Goal: Information Seeking & Learning: Learn about a topic

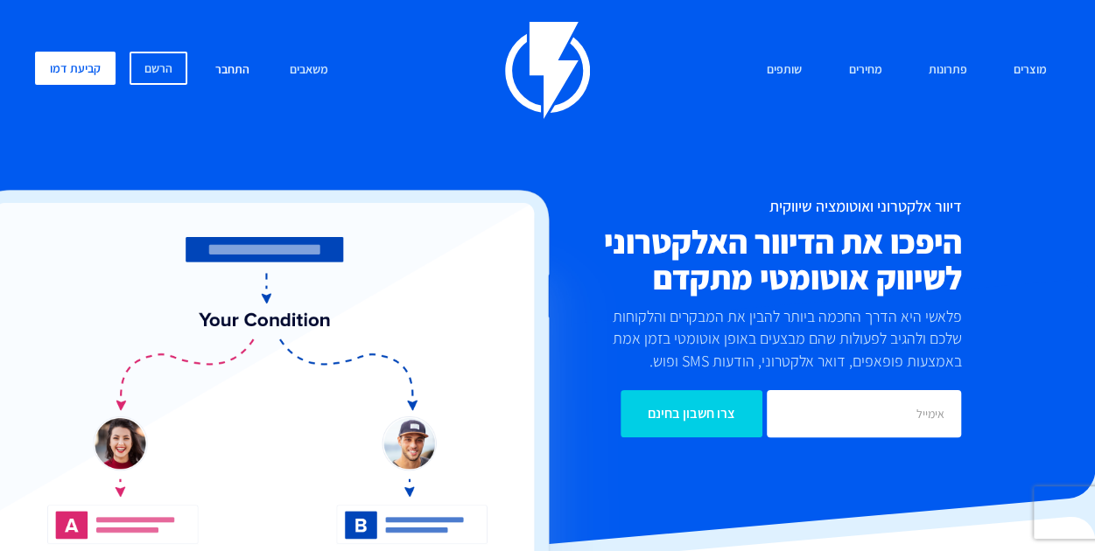
click at [243, 68] on link "התחבר" at bounding box center [232, 71] width 60 height 38
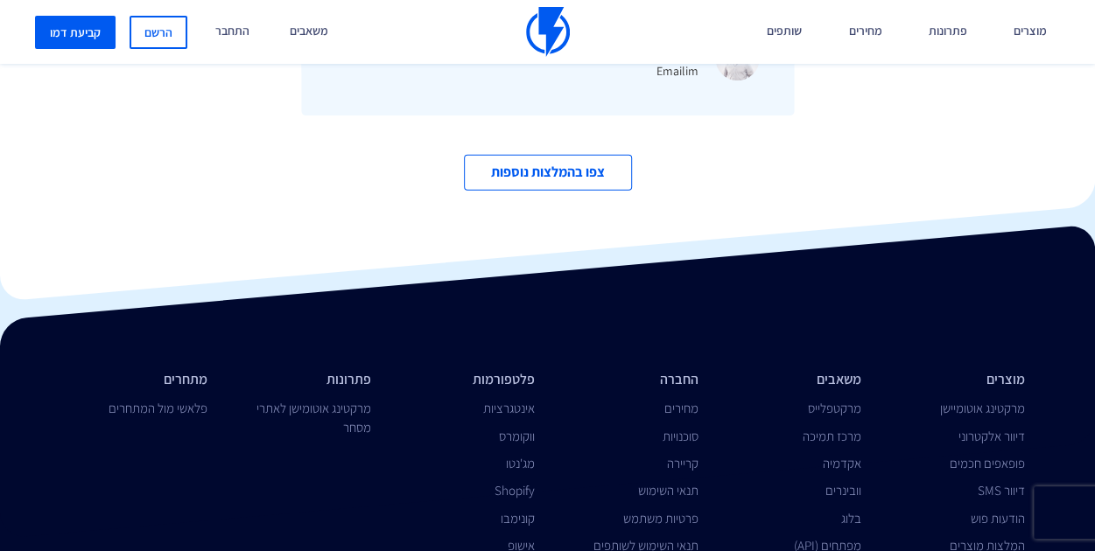
scroll to position [5726, 0]
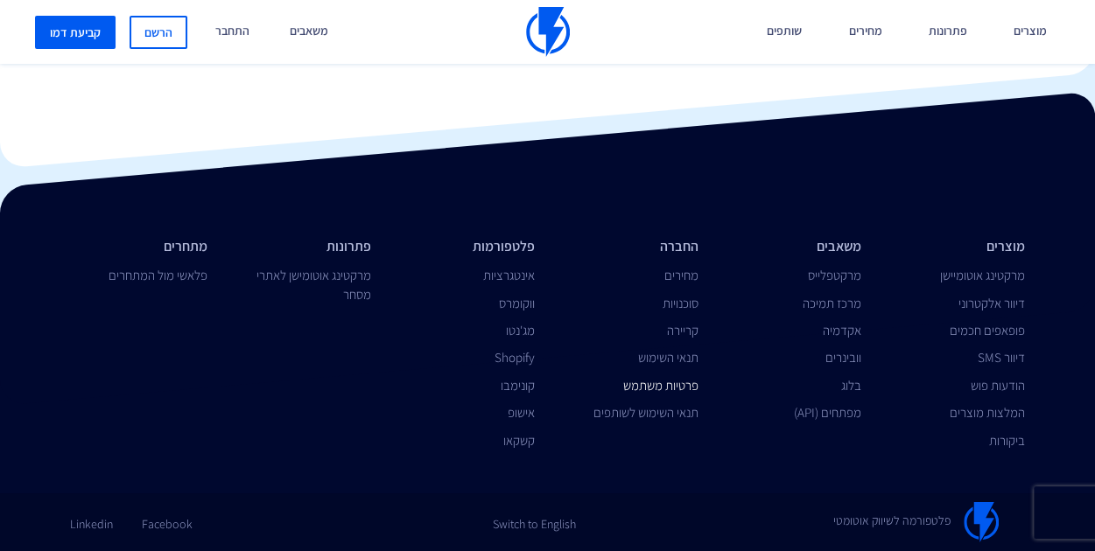
click at [648, 386] on link "פרטיות משתמש" at bounding box center [659, 385] width 75 height 17
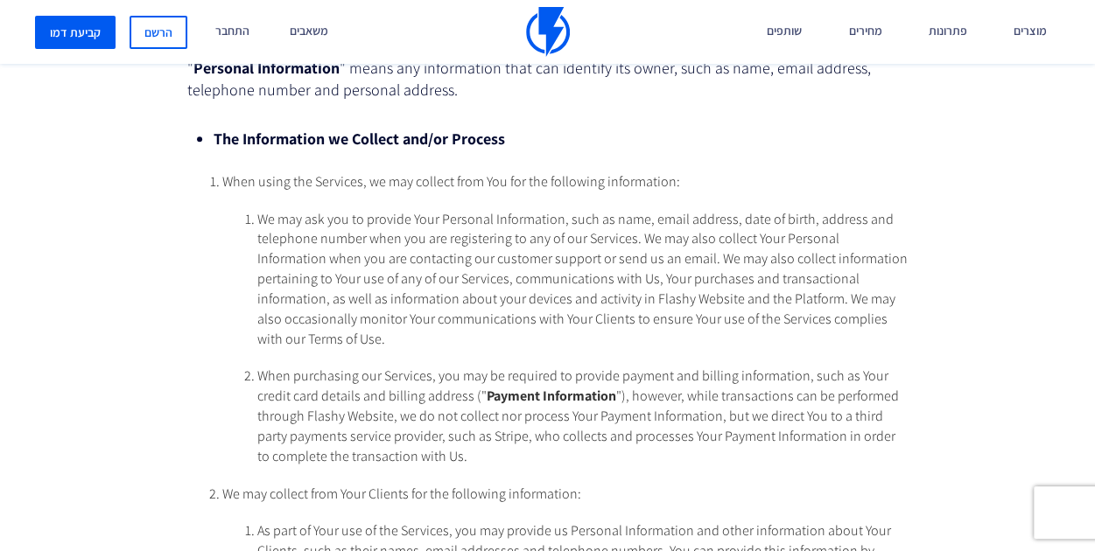
scroll to position [525, 0]
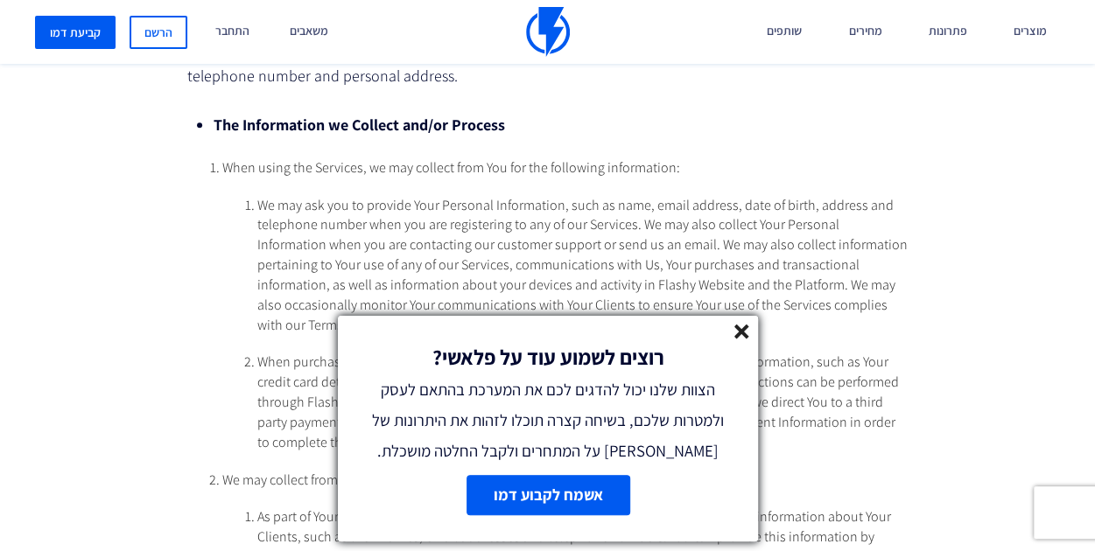
click at [741, 323] on div "רוצים לשמוע עוד על פלאשי? הצוות שלנו יכול להדגים לכם את המערכת בהתאם לעסק ולמטר…" at bounding box center [548, 391] width 420 height 151
click at [739, 328] on line at bounding box center [741, 332] width 12 height 12
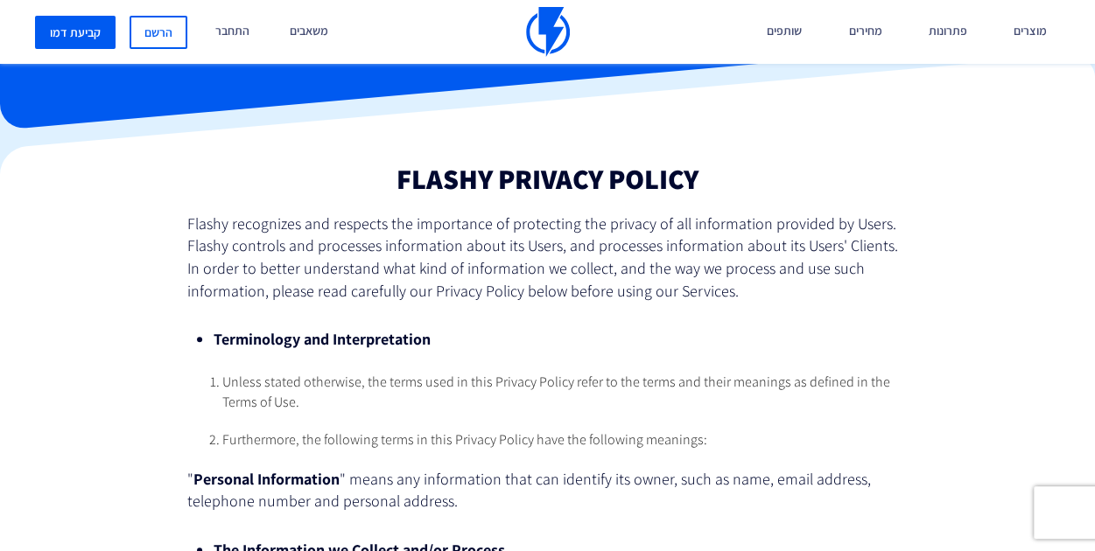
scroll to position [0, 0]
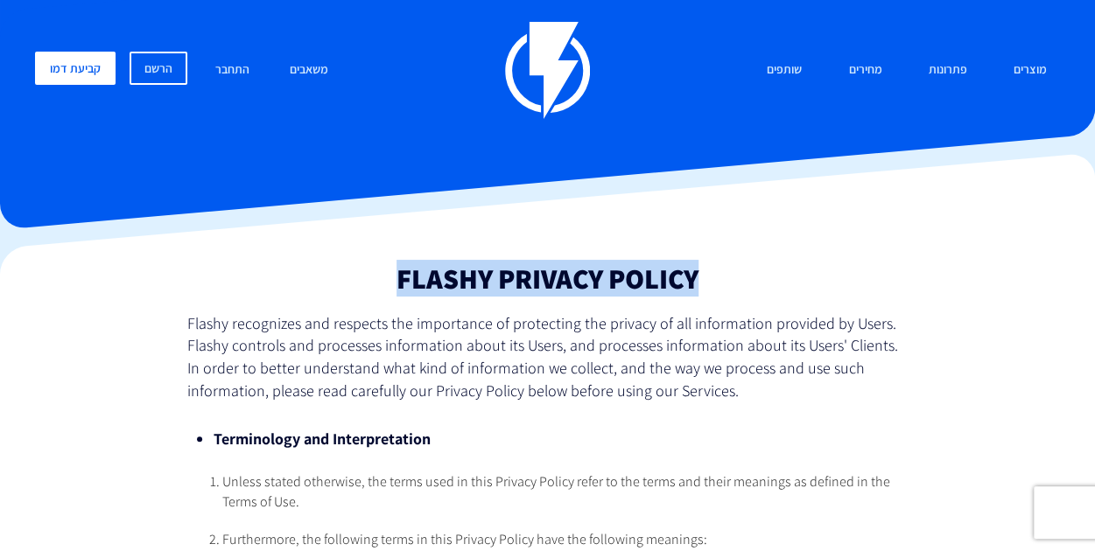
drag, startPoint x: 396, startPoint y: 276, endPoint x: 698, endPoint y: 277, distance: 302.9
click at [698, 277] on h1 "Flashy Privacy Policy" at bounding box center [547, 278] width 721 height 31
copy h1 "Flashy Privacy Policy"
